Goal: Task Accomplishment & Management: Complete application form

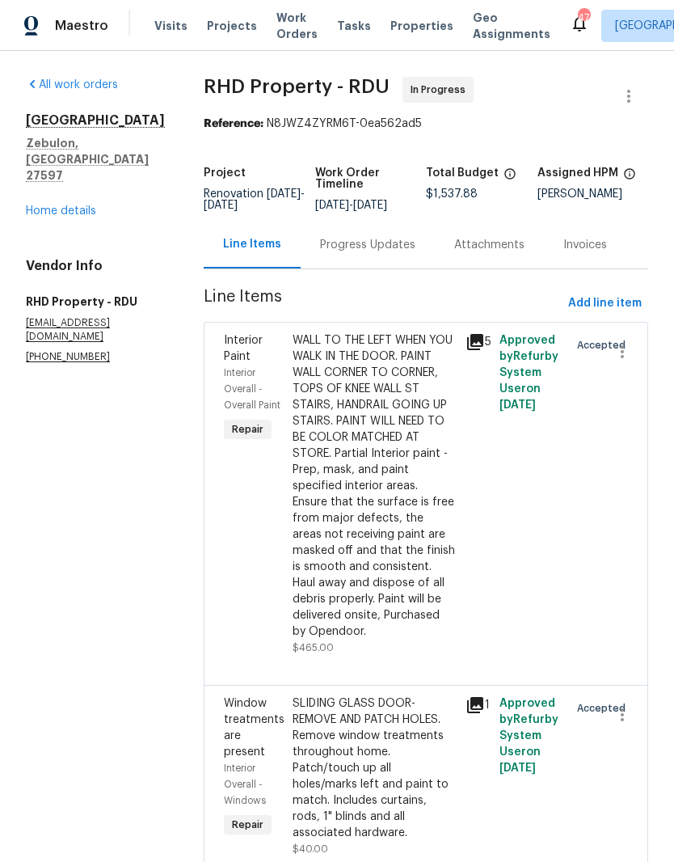
click at [44, 205] on link "Home details" at bounding box center [61, 210] width 70 height 11
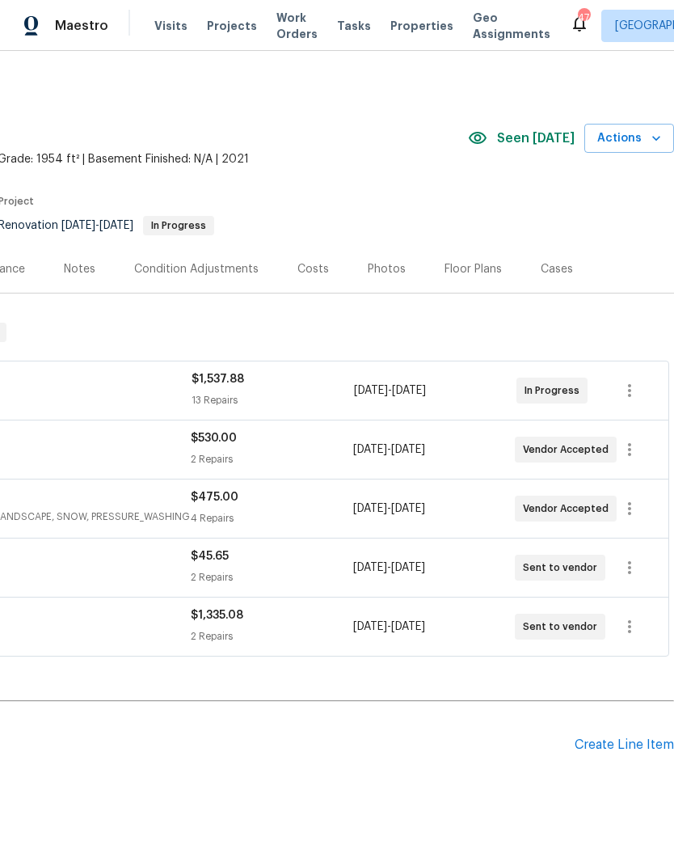
scroll to position [0, 239]
click at [635, 737] on div "Create Line Item" at bounding box center [624, 744] width 99 height 15
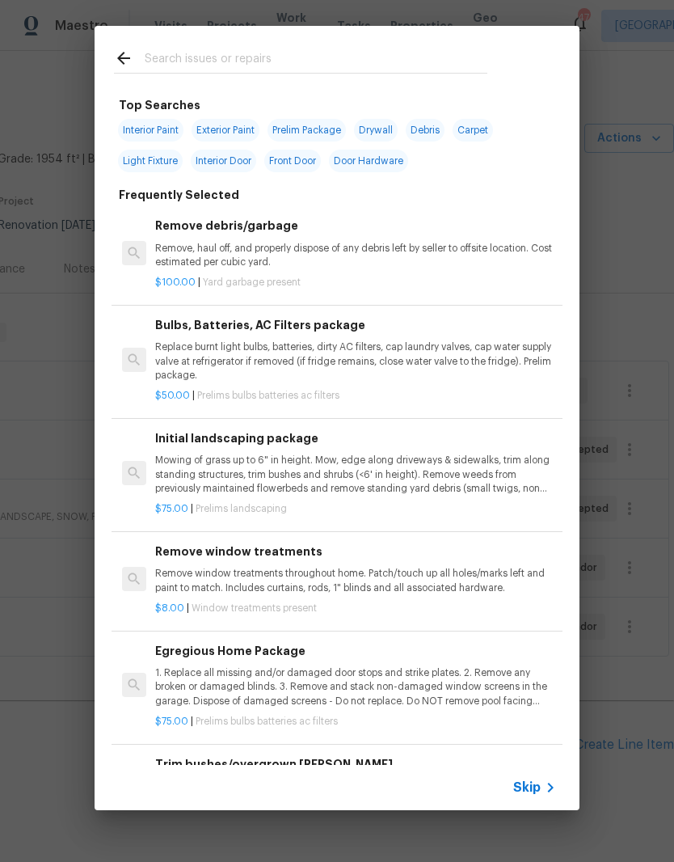
click at [340, 60] on input "text" at bounding box center [316, 60] width 343 height 24
type input "Fiberglass"
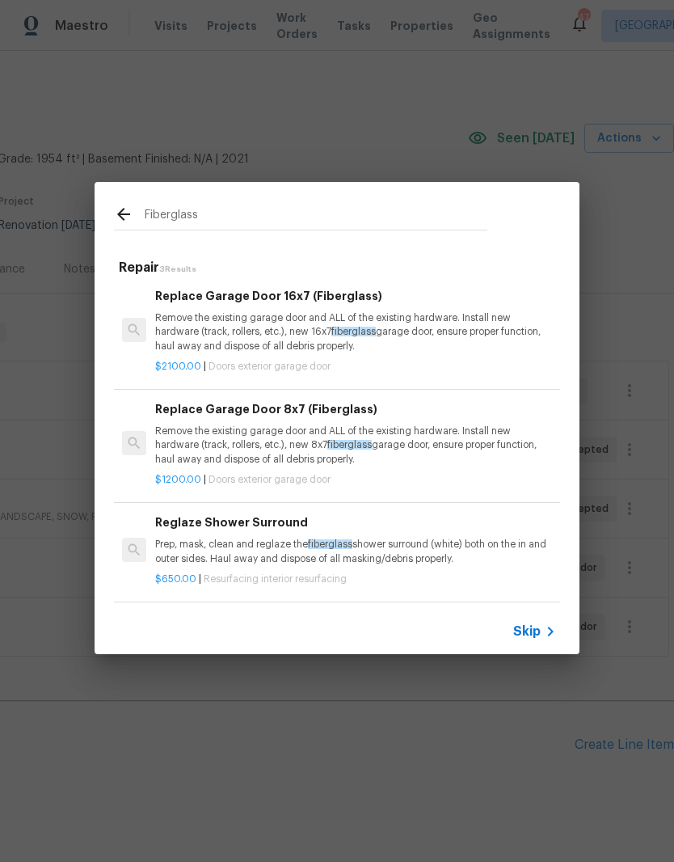
scroll to position [2, 0]
click at [390, 533] on div "Reglaze Shower Surround Prep, mask, clean and reglaze the fiberglass shower sur…" at bounding box center [355, 539] width 401 height 53
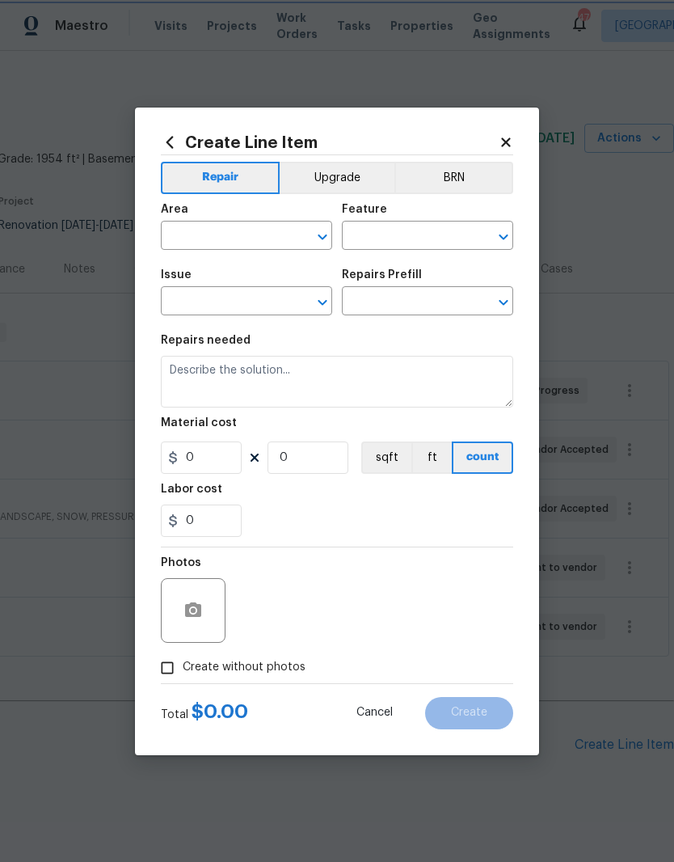
type input "Interior Resurfacing"
type input "Reglaze Shower Surround $650.00"
type textarea "Prep, mask, clean and reglaze the fiberglass shower surround (white) both on th…"
type input "650"
type input "1"
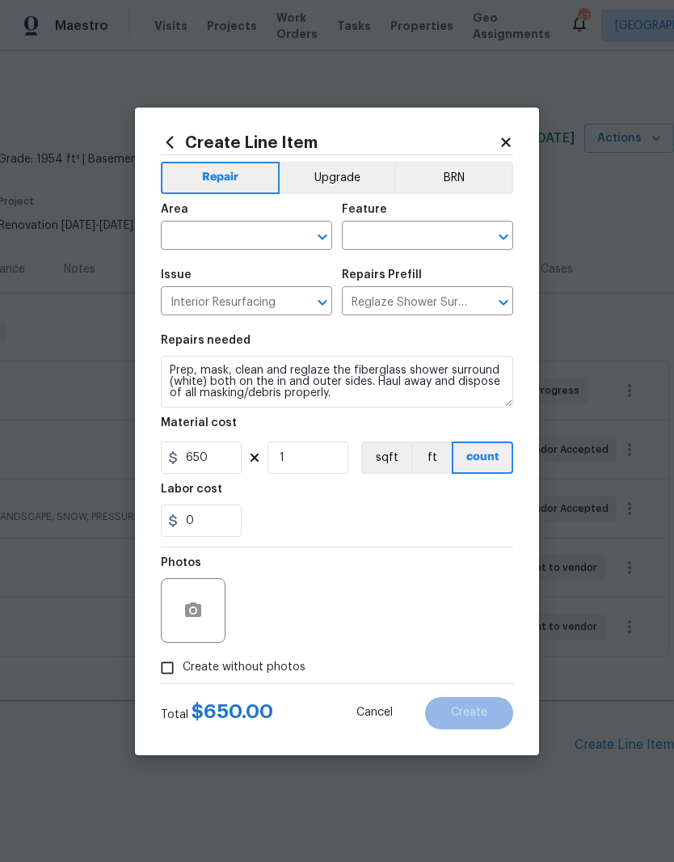
click at [259, 243] on input "text" at bounding box center [224, 237] width 126 height 25
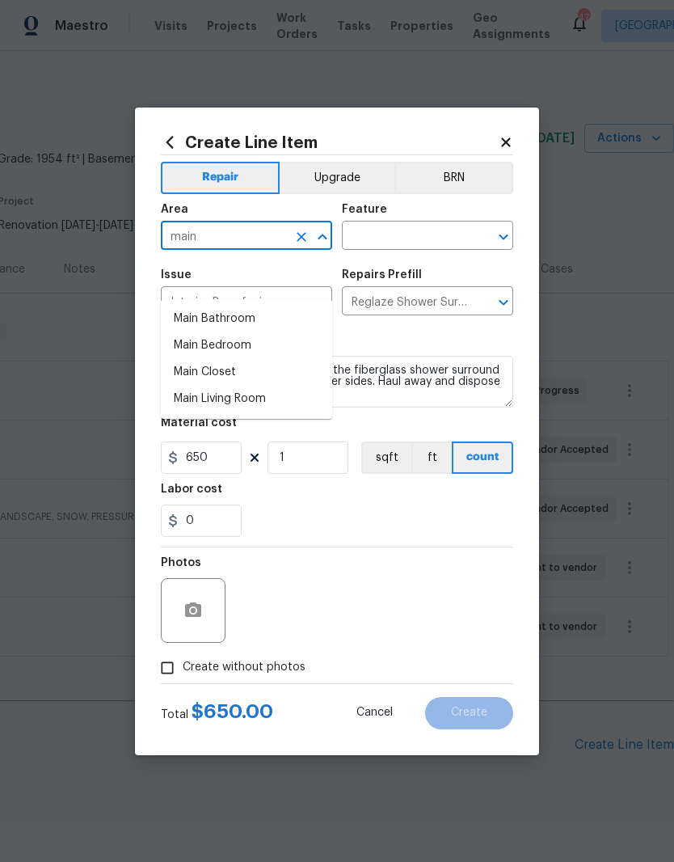
click at [290, 306] on li "Main Bathroom" at bounding box center [246, 319] width 171 height 27
type input "Main Bathroom"
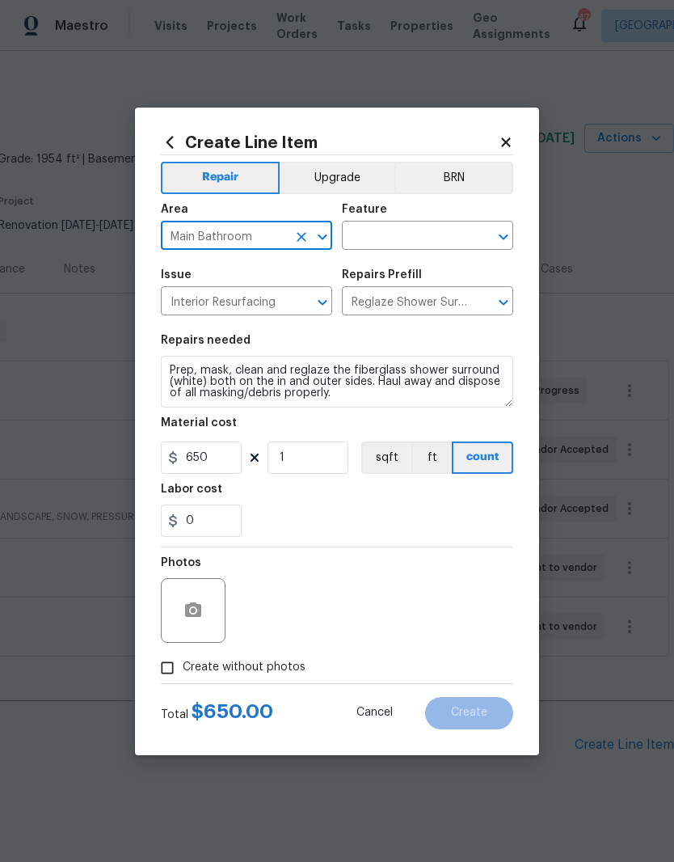
click at [437, 234] on input "text" at bounding box center [405, 237] width 126 height 25
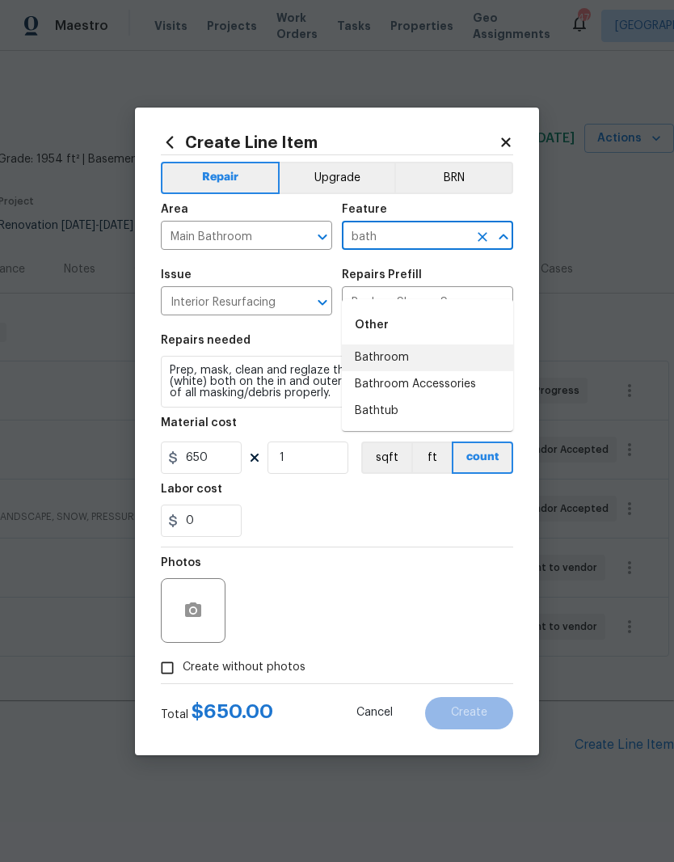
click at [449, 344] on li "Bathroom" at bounding box center [427, 357] width 171 height 27
type input "Bathroom"
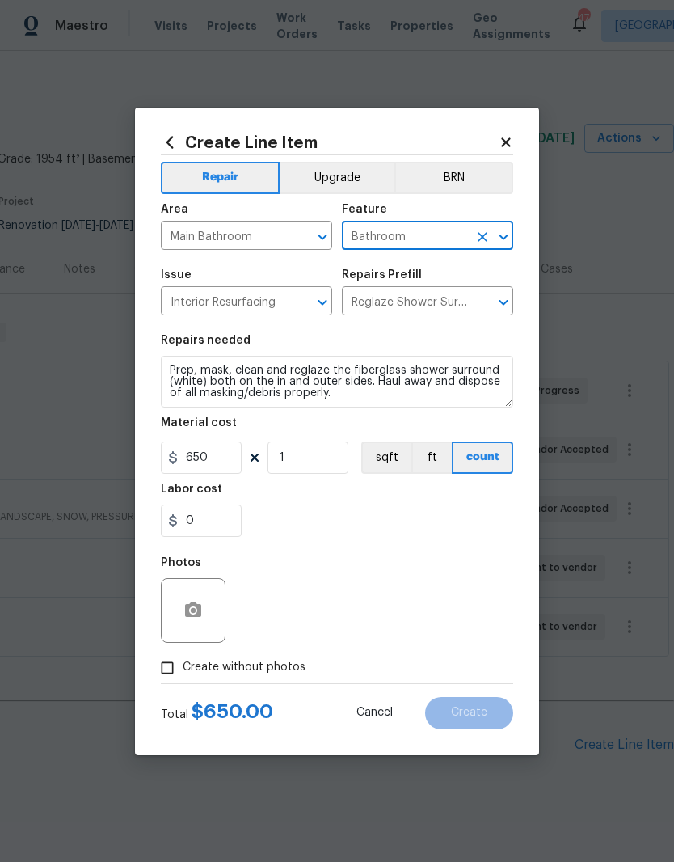
click at [454, 234] on input "Bathroom" at bounding box center [405, 237] width 126 height 25
click at [444, 244] on input "Bathroom" at bounding box center [405, 237] width 126 height 25
click at [486, 242] on icon "Clear" at bounding box center [482, 237] width 16 height 16
click at [449, 238] on input "text" at bounding box center [405, 237] width 126 height 25
click at [457, 344] on li "Bathroom" at bounding box center [427, 357] width 171 height 27
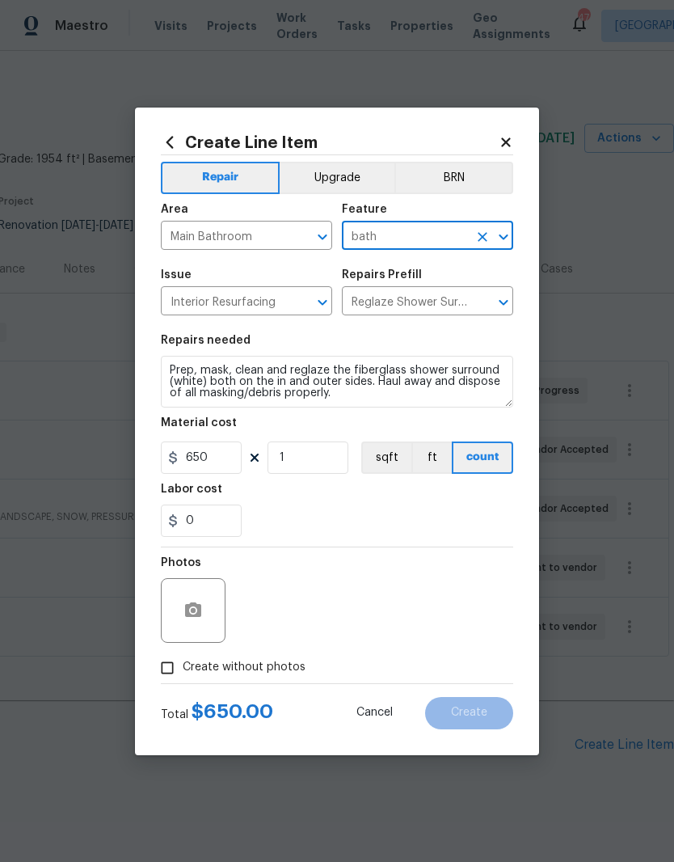
type input "Bathroom"
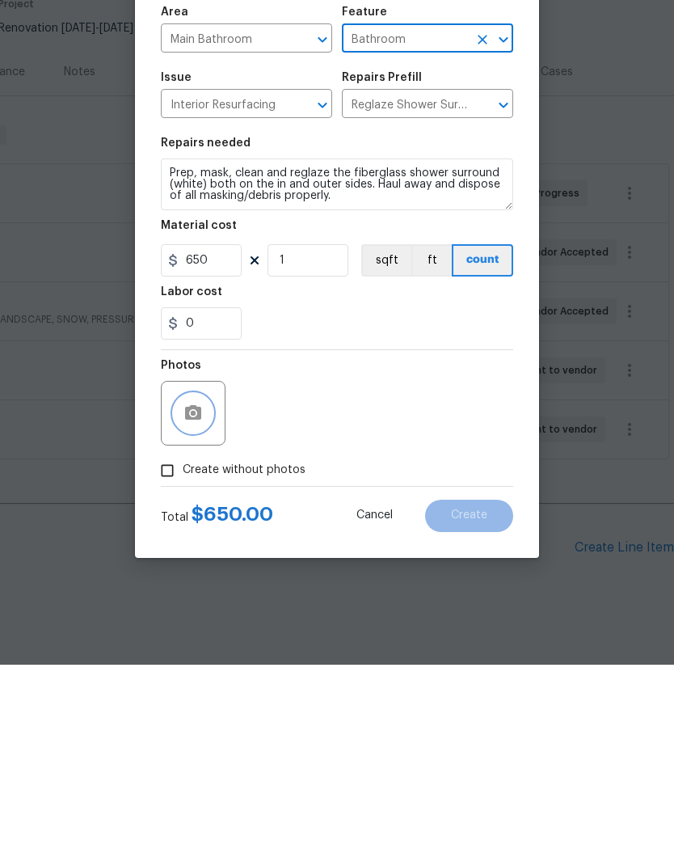
click at [207, 591] on button "button" at bounding box center [193, 610] width 39 height 39
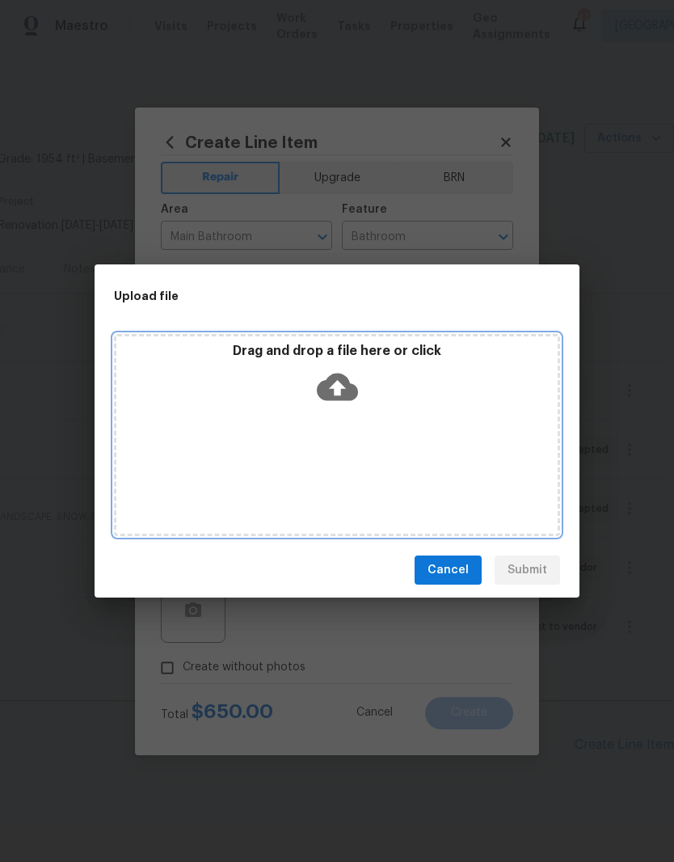
click at [358, 388] on div "Drag and drop a file here or click" at bounding box center [336, 378] width 441 height 70
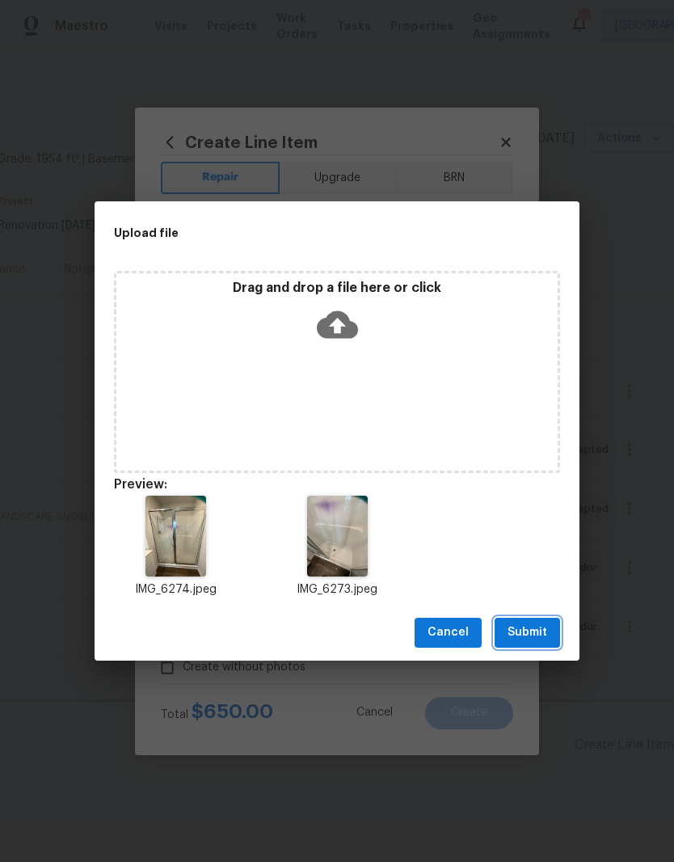
click at [545, 634] on span "Submit" at bounding box center [528, 632] width 40 height 20
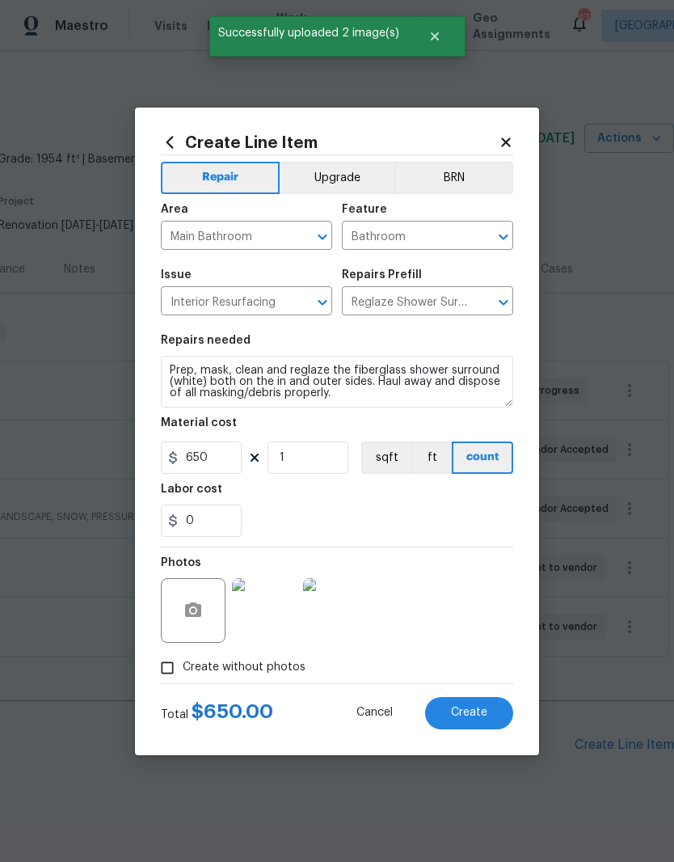
click at [480, 716] on span "Create" at bounding box center [469, 712] width 36 height 12
type input "0"
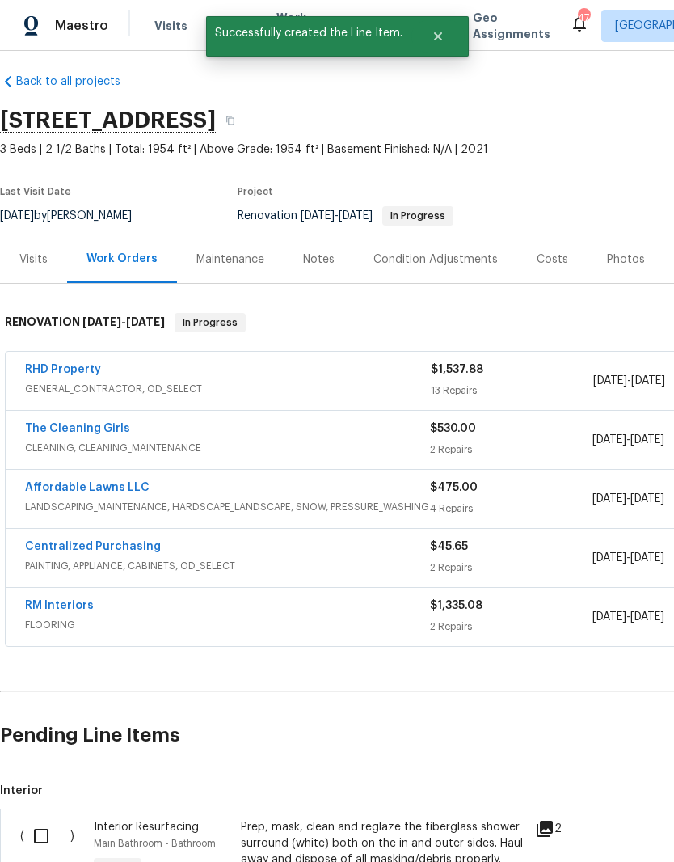
scroll to position [10, 0]
click at [37, 819] on input "checkbox" at bounding box center [47, 836] width 46 height 34
checkbox input "true"
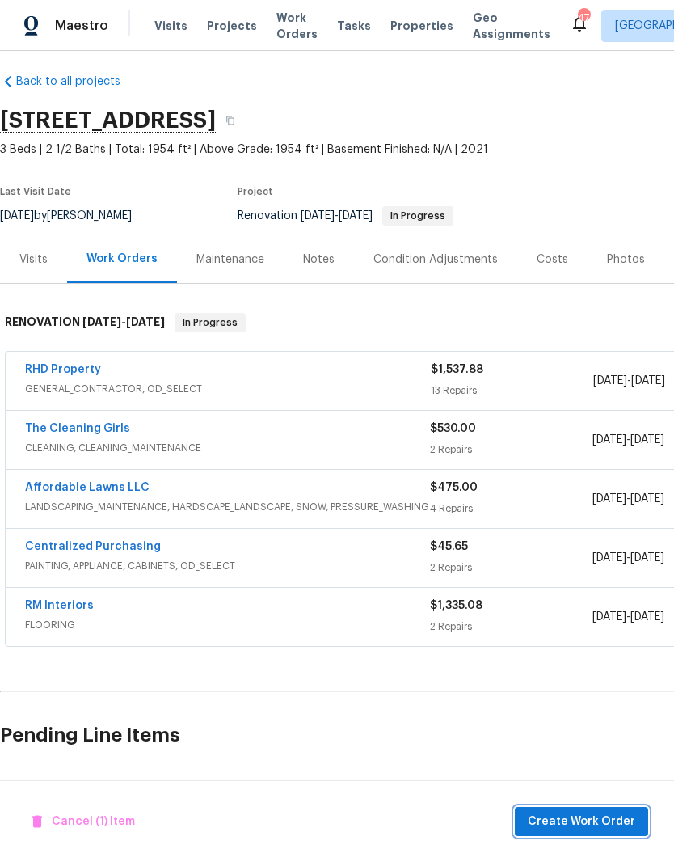
click at [612, 833] on button "Create Work Order" at bounding box center [581, 822] width 133 height 30
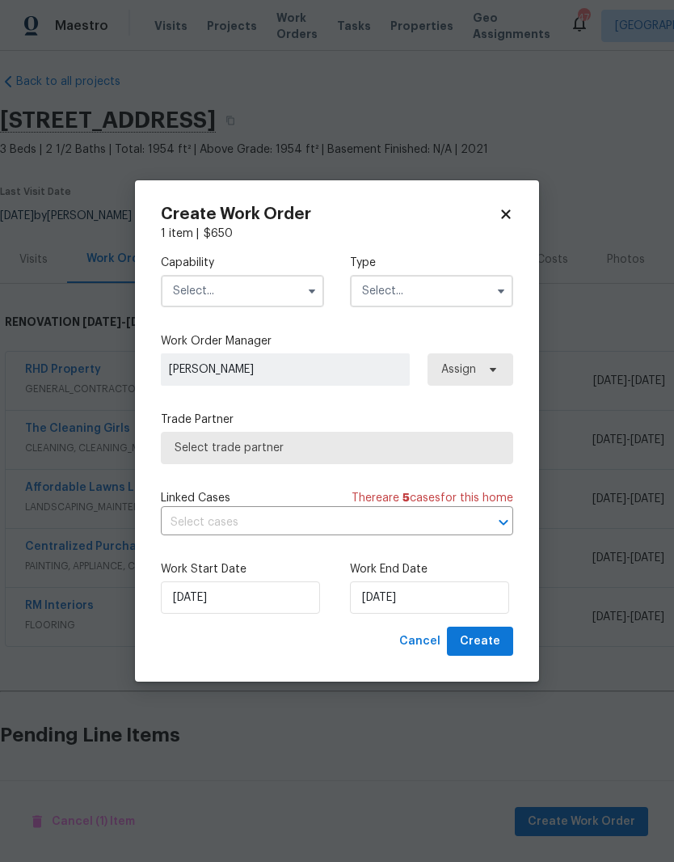
click at [188, 289] on input "text" at bounding box center [242, 291] width 163 height 32
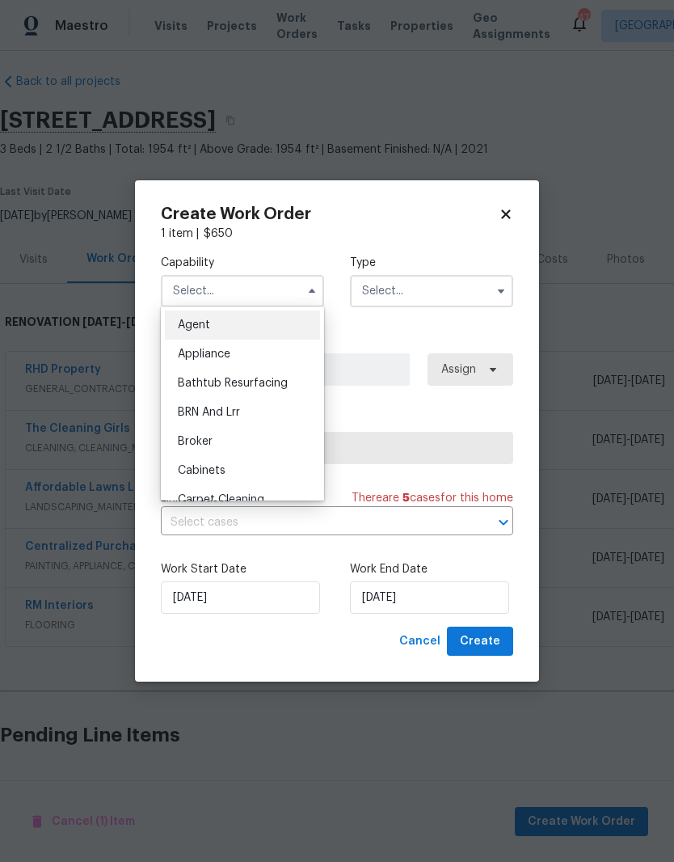
click at [285, 391] on div "Bathtub Resurfacing" at bounding box center [242, 383] width 155 height 29
type input "Bathtub Resurfacing"
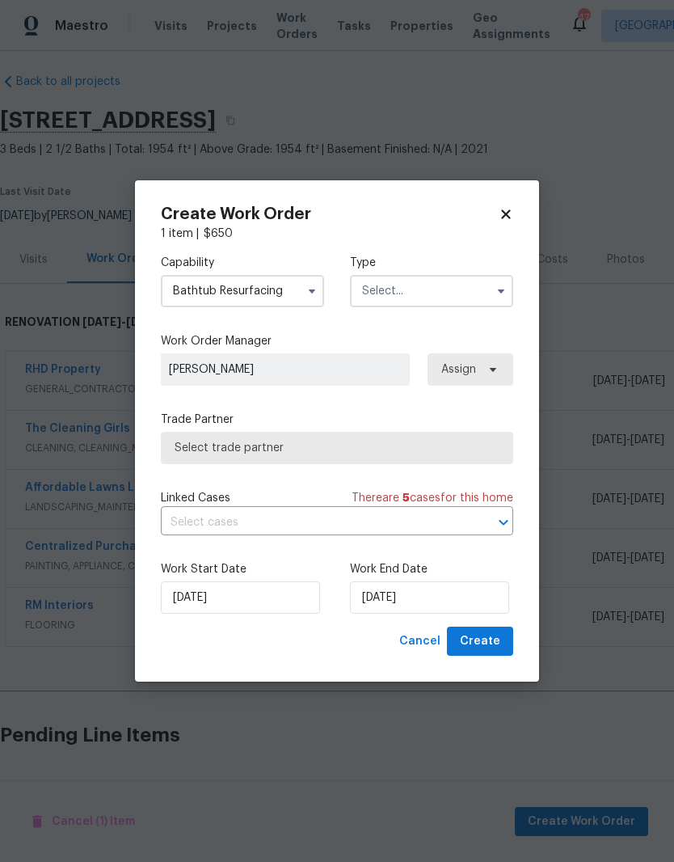
click at [475, 289] on input "text" at bounding box center [431, 291] width 163 height 32
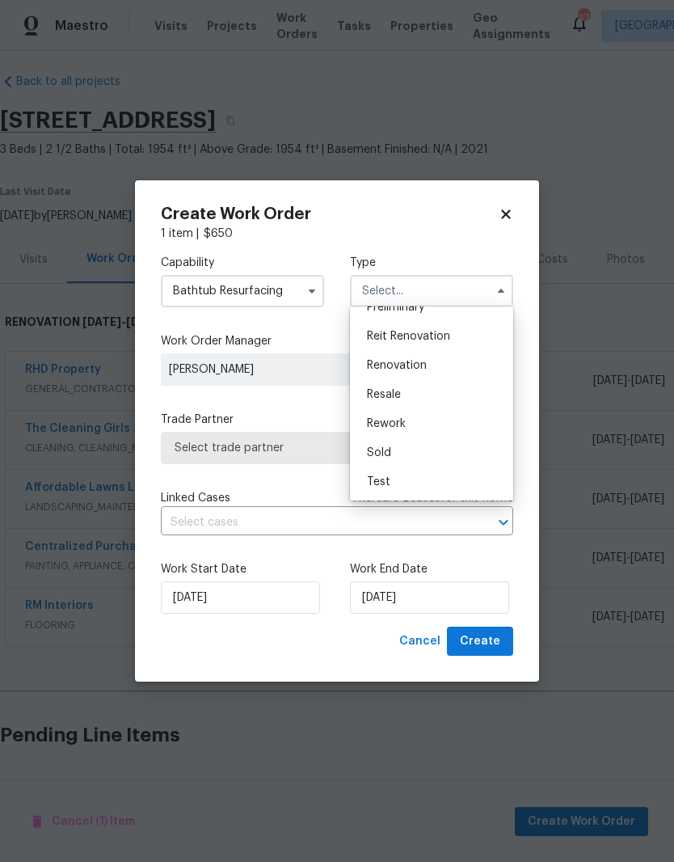
scroll to position [367, 0]
click at [475, 376] on div "Renovation" at bounding box center [431, 365] width 155 height 29
type input "Renovation"
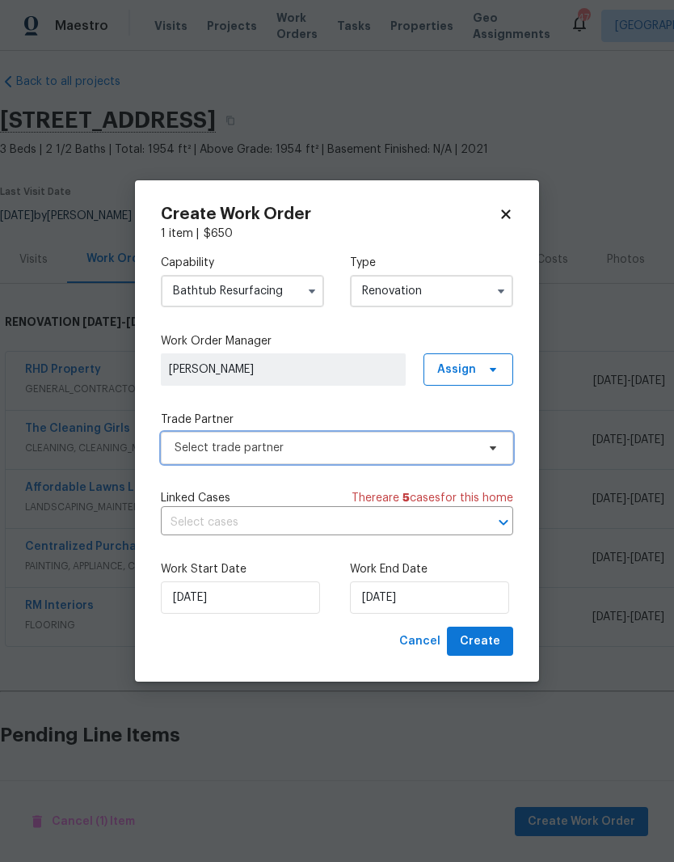
click at [444, 456] on span "Select trade partner" at bounding box center [337, 448] width 352 height 32
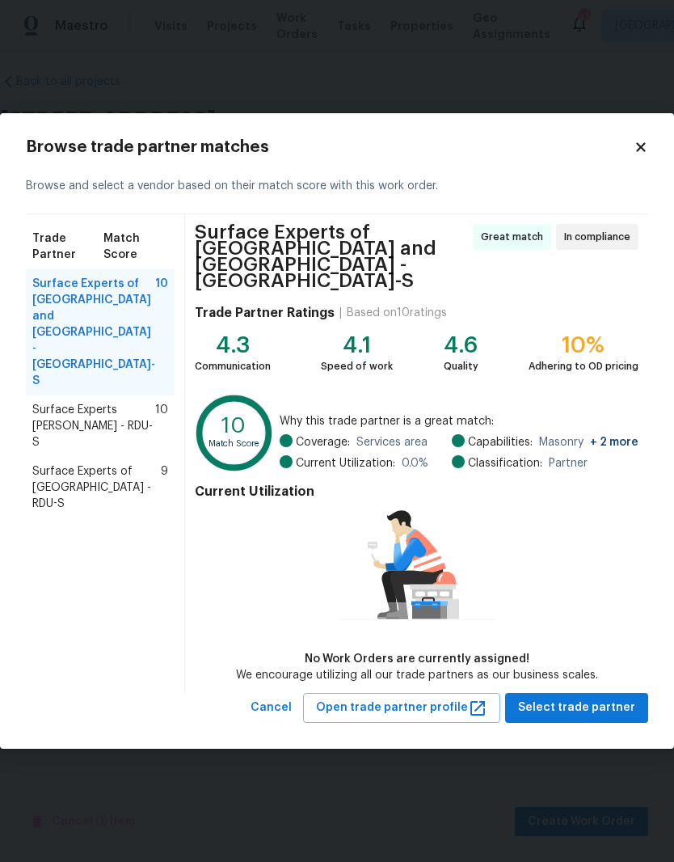
click at [127, 463] on span "Surface Experts of [GEOGRAPHIC_DATA] - RDU-S" at bounding box center [96, 487] width 129 height 48
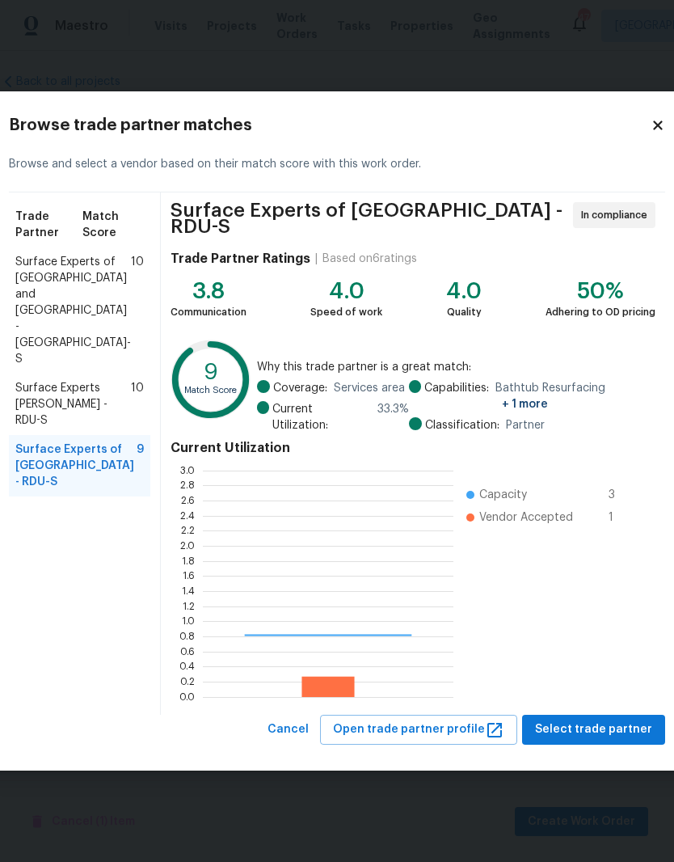
scroll to position [226, 251]
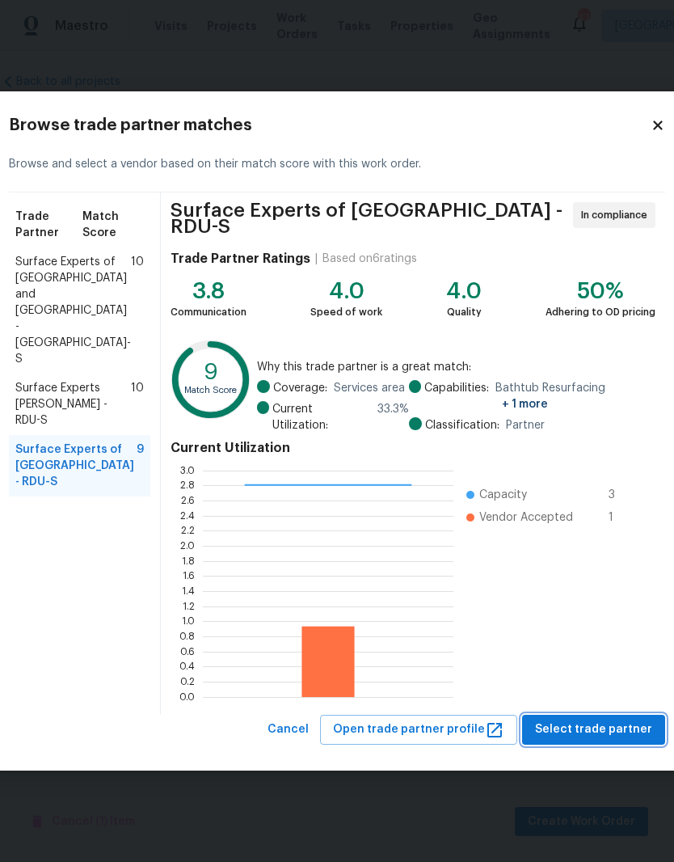
click at [616, 735] on span "Select trade partner" at bounding box center [593, 729] width 117 height 20
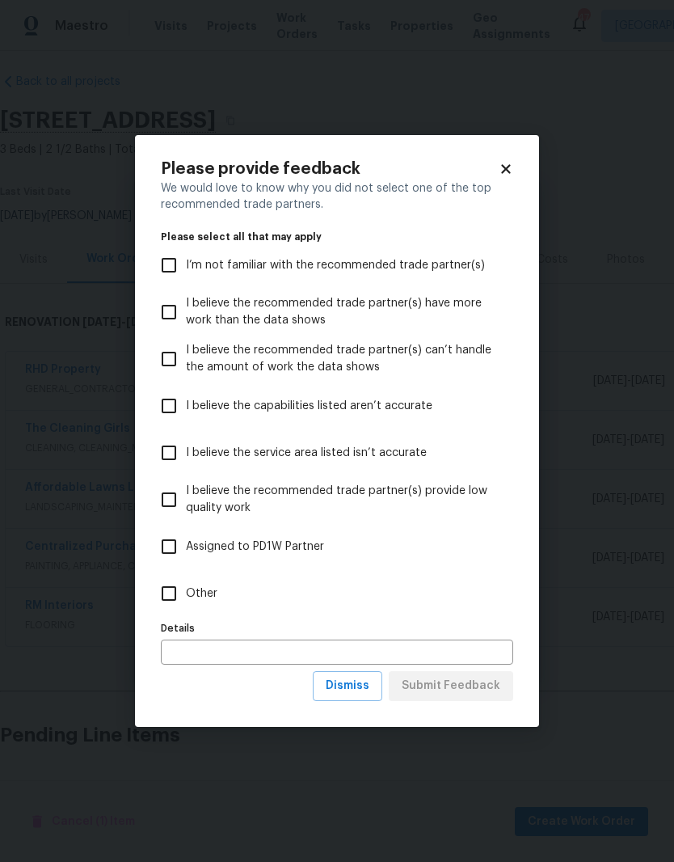
click at [404, 445] on span "I believe the service area listed isn’t accurate" at bounding box center [306, 453] width 241 height 17
click at [186, 445] on input "I believe the service area listed isn’t accurate" at bounding box center [169, 453] width 34 height 34
checkbox input "true"
click at [183, 602] on input "Other" at bounding box center [169, 593] width 34 height 34
checkbox input "true"
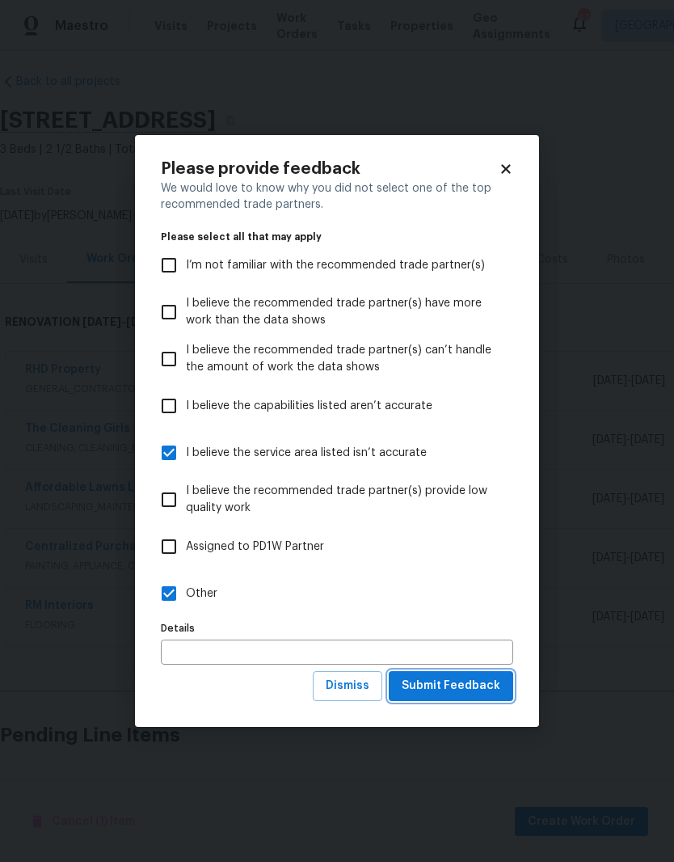
click at [499, 695] on span "Submit Feedback" at bounding box center [451, 686] width 99 height 20
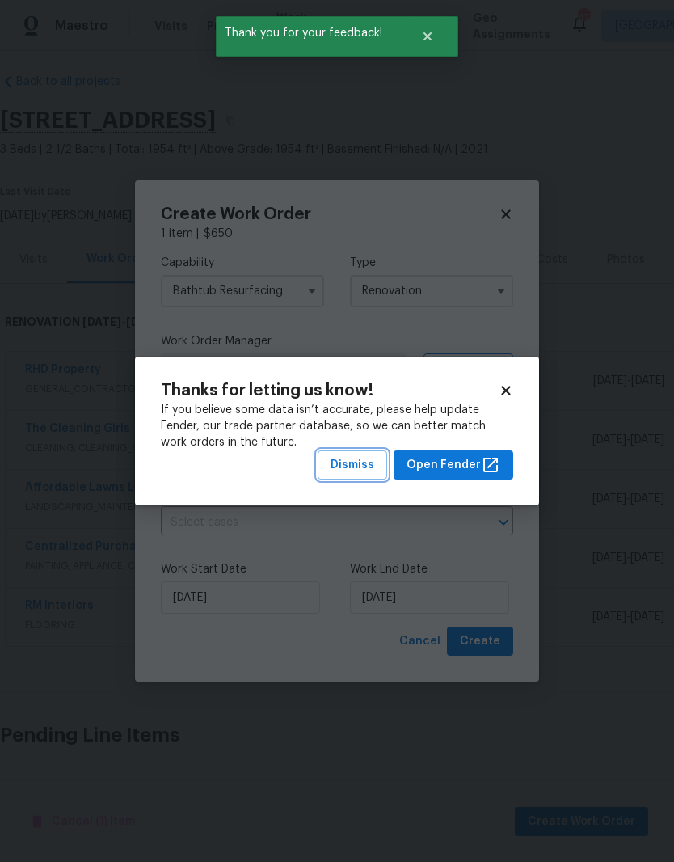
click at [373, 468] on span "Dismiss" at bounding box center [353, 465] width 44 height 20
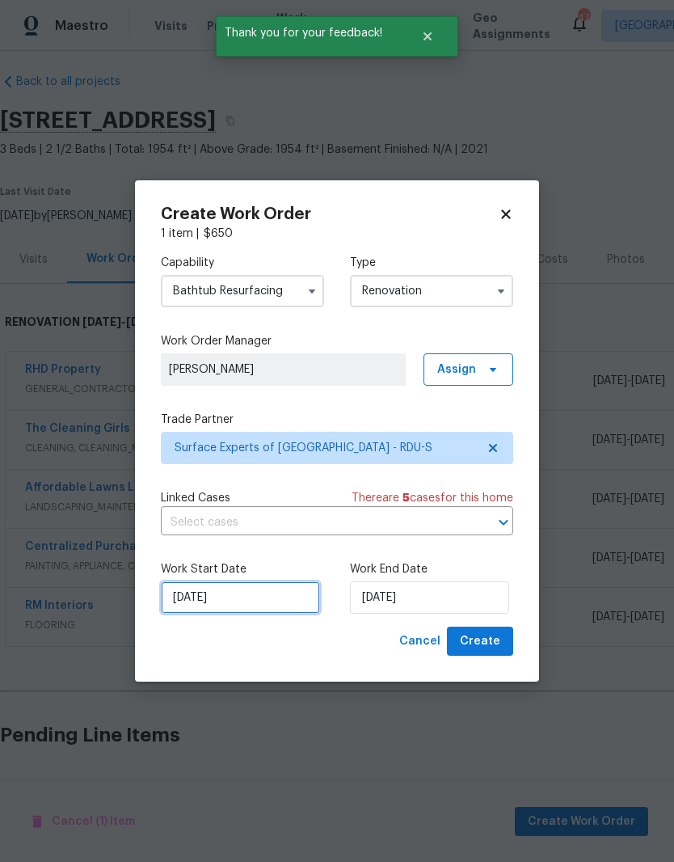
click at [247, 605] on input "[DATE]" at bounding box center [240, 597] width 159 height 32
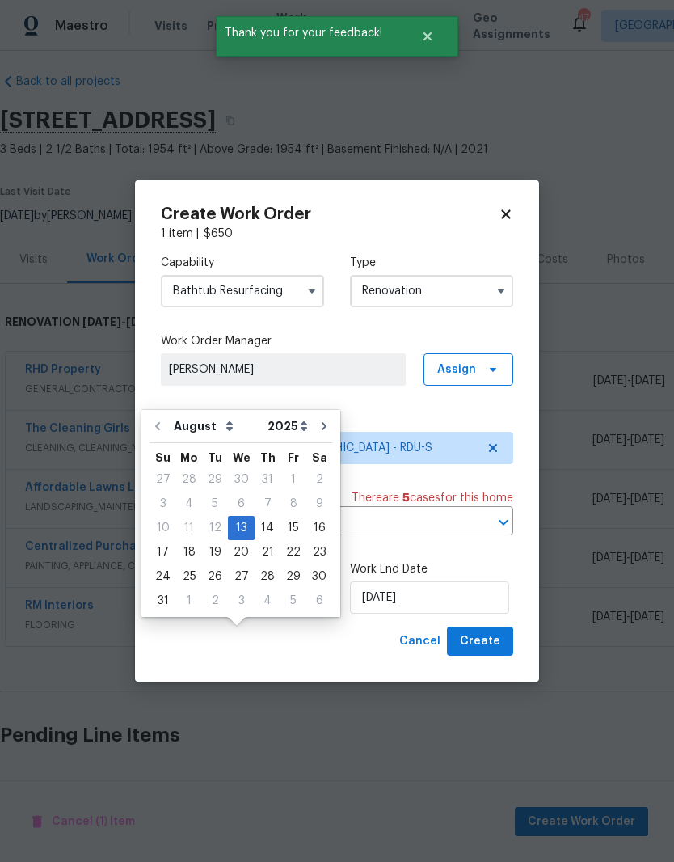
scroll to position [58, 0]
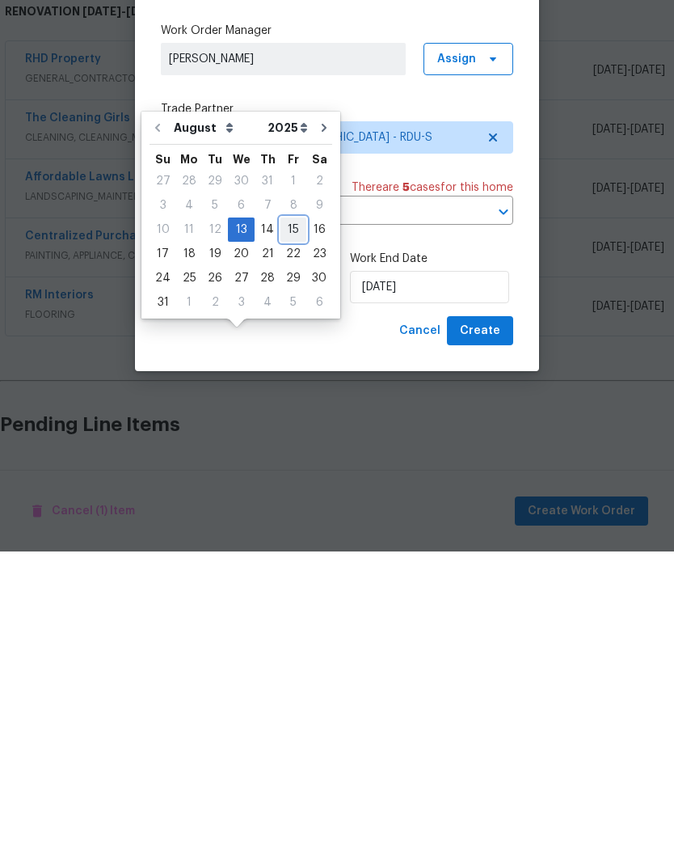
click at [283, 529] on div "15" at bounding box center [293, 540] width 26 height 23
type input "[DATE]"
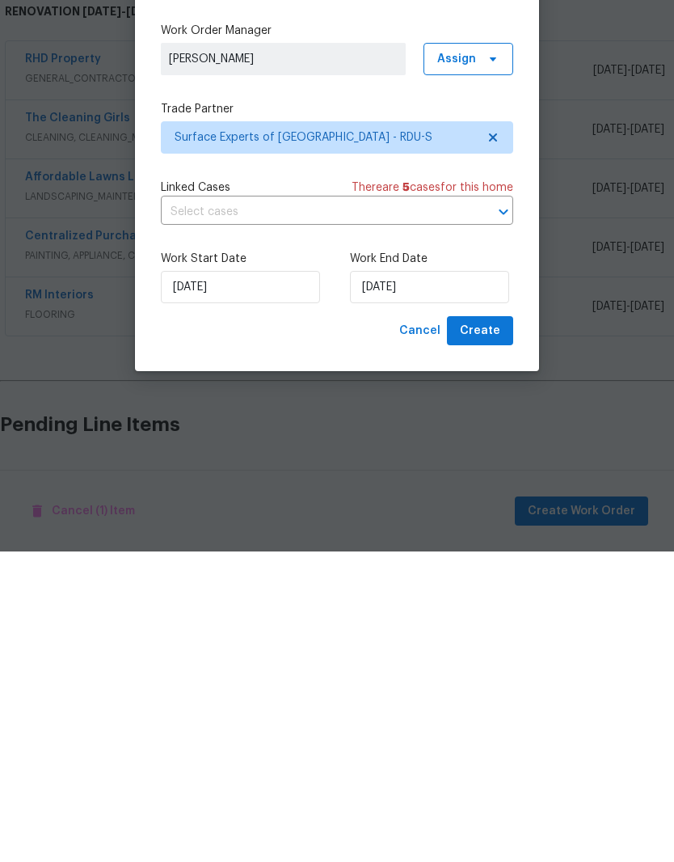
type input "[DATE]"
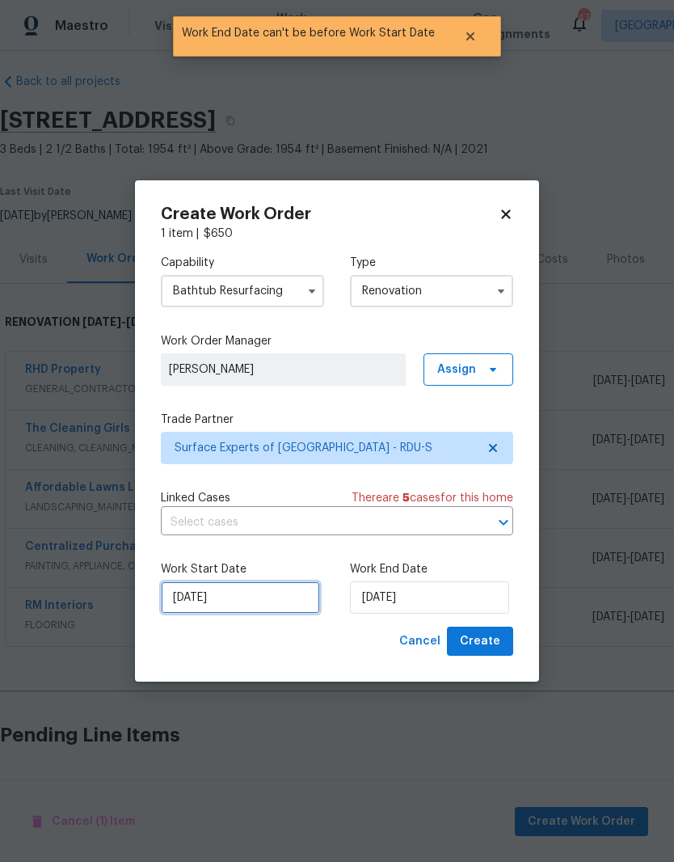
click at [262, 601] on input "[DATE]" at bounding box center [240, 597] width 159 height 32
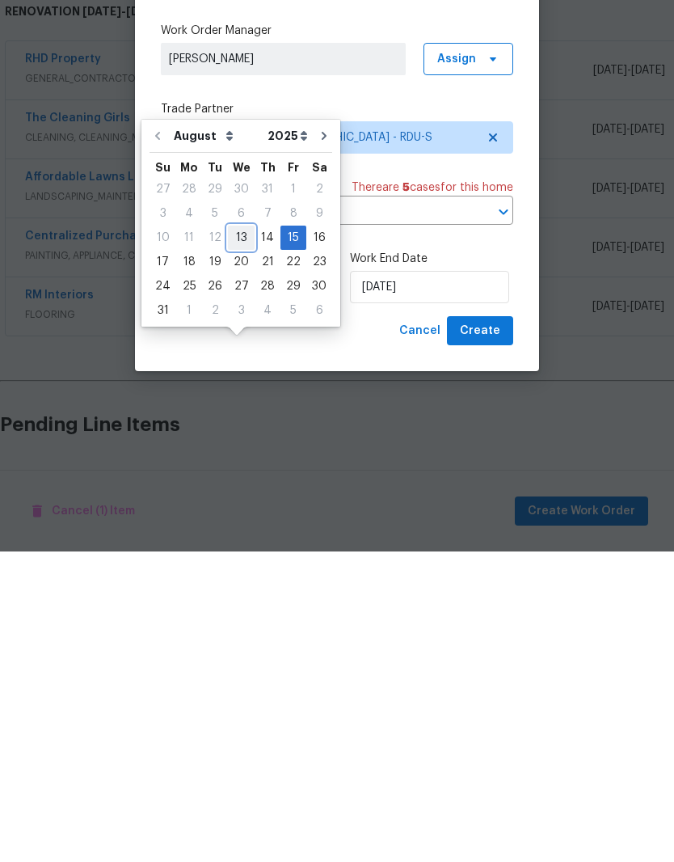
click at [235, 537] on div "13" at bounding box center [241, 548] width 27 height 23
type input "[DATE]"
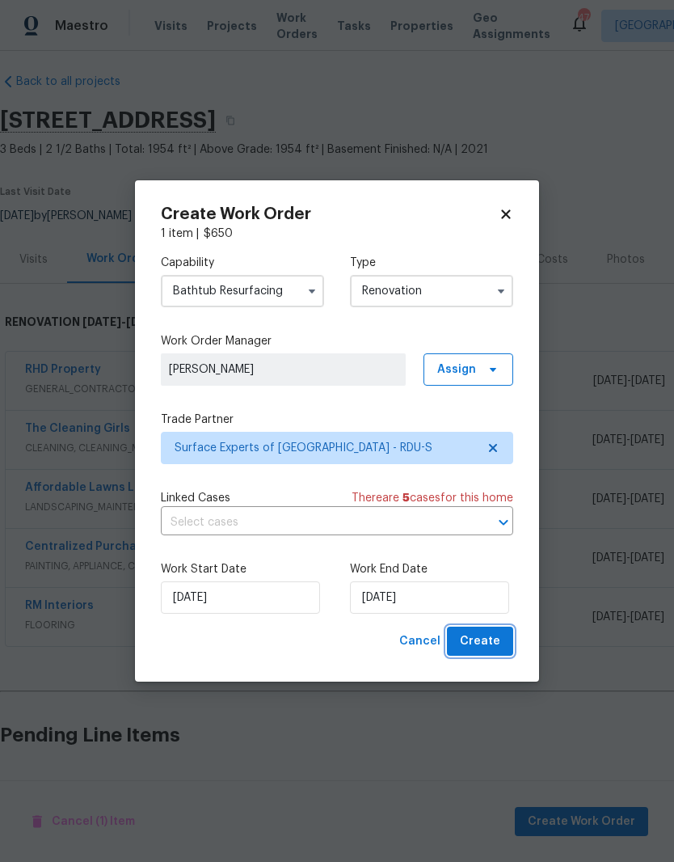
click at [505, 642] on button "Create" at bounding box center [480, 641] width 66 height 30
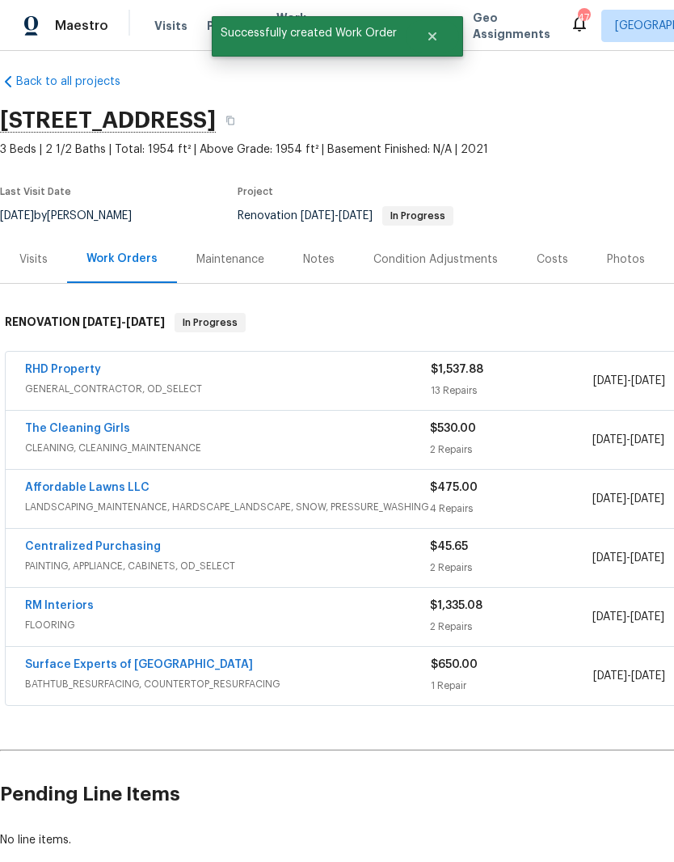
click at [195, 659] on link "Surface Experts of [GEOGRAPHIC_DATA]" at bounding box center [139, 664] width 228 height 11
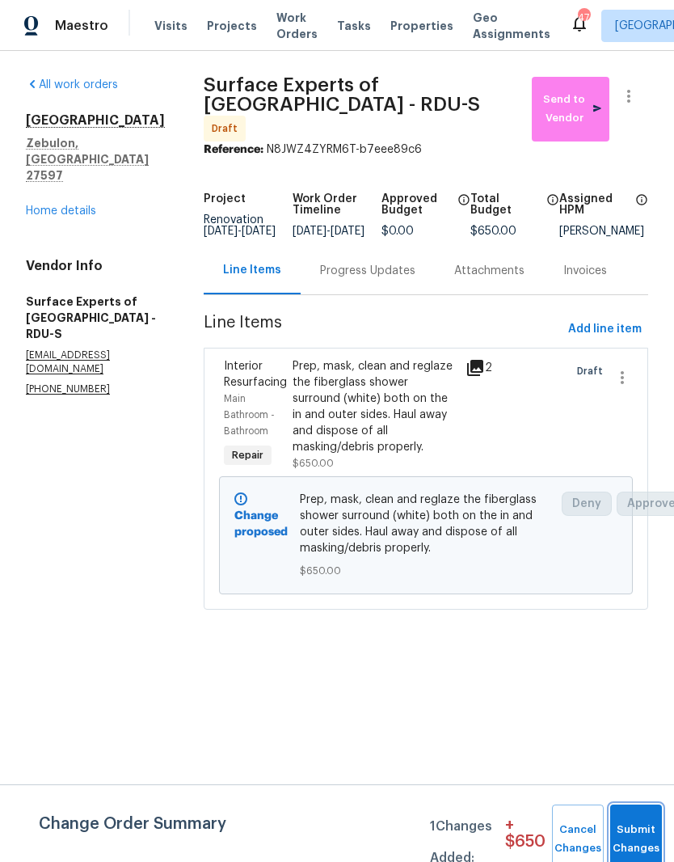
click at [643, 826] on button "Submit Changes" at bounding box center [636, 839] width 52 height 70
click at [576, 95] on span "Send to Vendor" at bounding box center [570, 109] width 61 height 37
